Goal: Task Accomplishment & Management: Complete application form

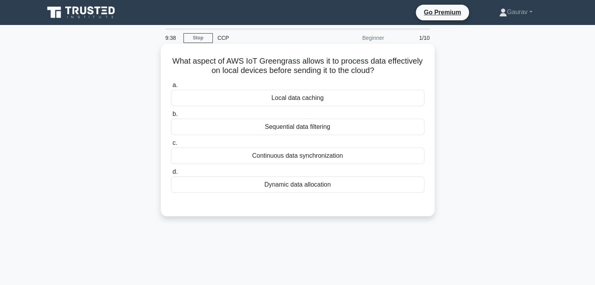
click at [292, 100] on div "Local data caching" at bounding box center [297, 98] width 253 height 16
click at [171, 88] on input "a. Local data caching" at bounding box center [171, 85] width 0 height 5
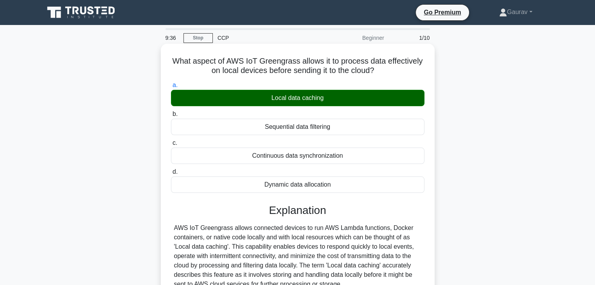
scroll to position [140, 0]
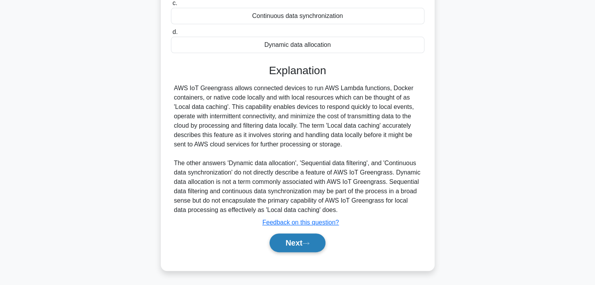
click at [296, 241] on button "Next" at bounding box center [297, 243] width 56 height 19
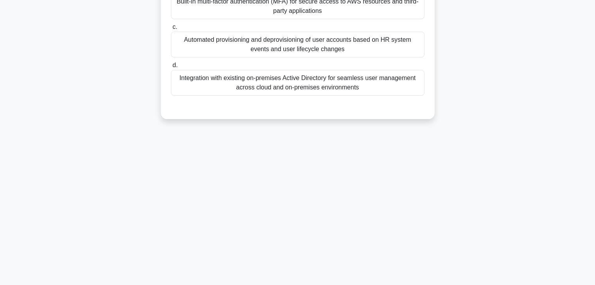
scroll to position [0, 0]
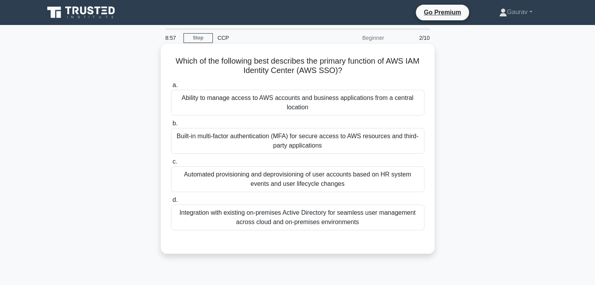
click at [288, 143] on div "Built-in multi-factor authentication (MFA) for secure access to AWS resources a…" at bounding box center [297, 141] width 253 height 26
click at [171, 126] on input "b. Built-in multi-factor authentication (MFA) for secure access to AWS resource…" at bounding box center [171, 123] width 0 height 5
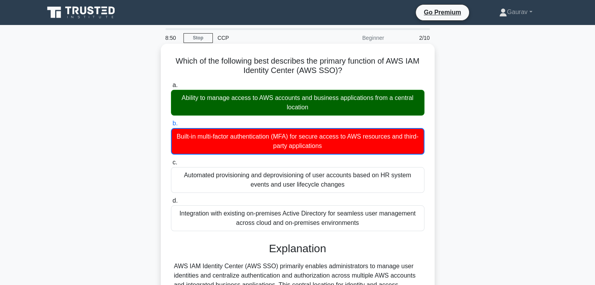
click at [243, 101] on div "Ability to manage access to AWS accounts and business applications from a centr…" at bounding box center [297, 103] width 253 height 26
click at [171, 88] on input "a. Ability to manage access to AWS accounts and business applications from a ce…" at bounding box center [171, 85] width 0 height 5
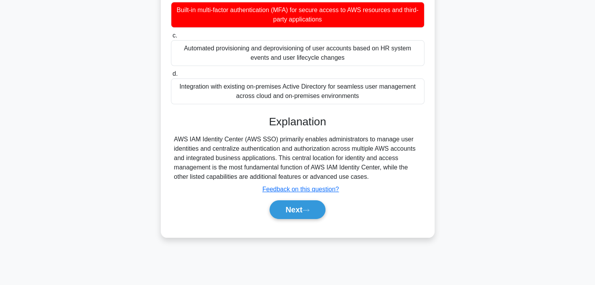
scroll to position [127, 0]
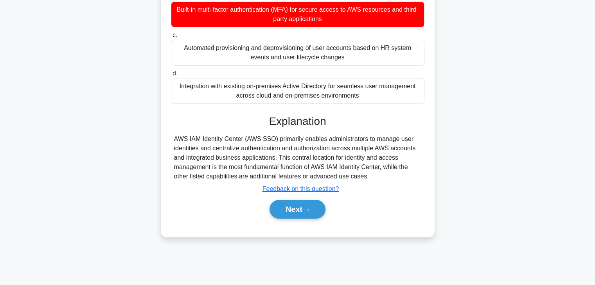
drag, startPoint x: 174, startPoint y: 140, endPoint x: 367, endPoint y: 180, distance: 197.0
click at [367, 180] on div "AWS IAM Identity Center (AWS SSO) primarily enables administrators to manage us…" at bounding box center [297, 157] width 247 height 47
copy div "AWS IAM Identity Center (AWS SSO) primarily enables administrators to manage us…"
click at [295, 208] on button "Next" at bounding box center [297, 209] width 56 height 19
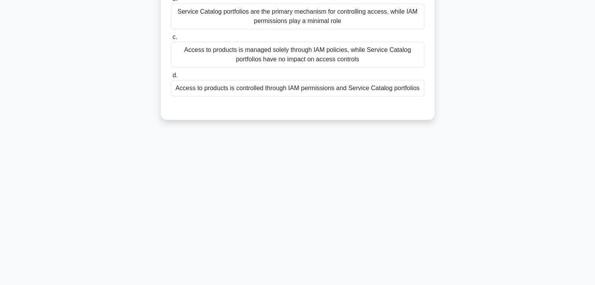
scroll to position [0, 0]
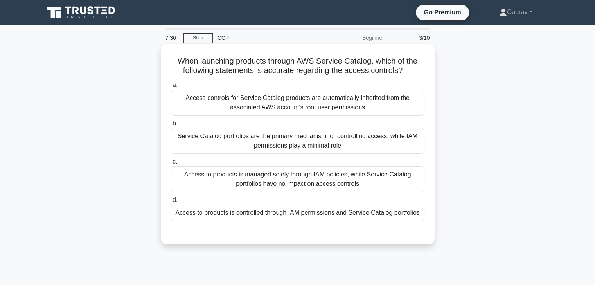
click at [280, 113] on div "Access controls for Service Catalog products are automatically inherited from t…" at bounding box center [297, 103] width 253 height 26
click at [171, 88] on input "a. Access controls for Service Catalog products are automatically inherited fro…" at bounding box center [171, 85] width 0 height 5
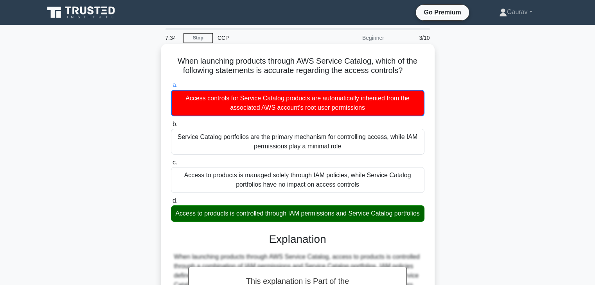
scroll to position [141, 0]
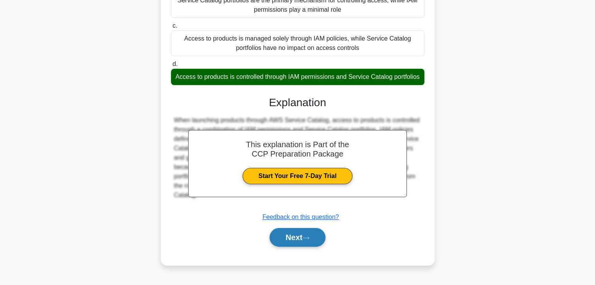
click at [278, 244] on button "Next" at bounding box center [297, 237] width 56 height 19
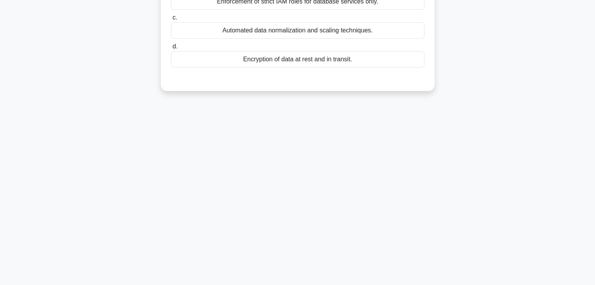
scroll to position [0, 0]
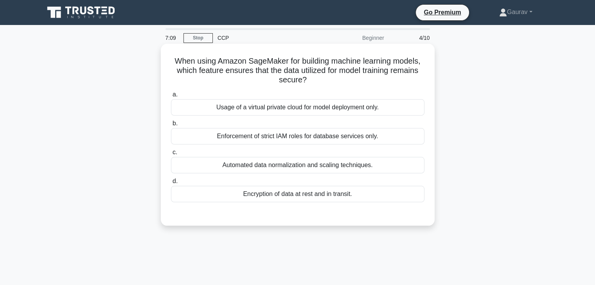
click at [287, 171] on div "Automated data normalization and scaling techniques." at bounding box center [297, 165] width 253 height 16
click at [171, 155] on input "c. Automated data normalization and scaling techniques." at bounding box center [171, 152] width 0 height 5
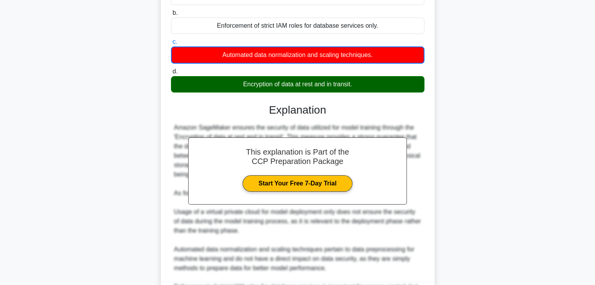
scroll to position [206, 0]
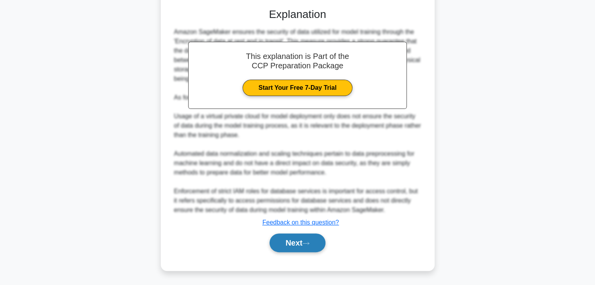
click at [310, 238] on button "Next" at bounding box center [297, 243] width 56 height 19
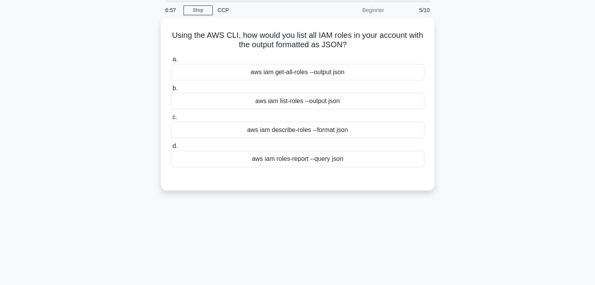
scroll to position [0, 0]
